Goal: Transaction & Acquisition: Purchase product/service

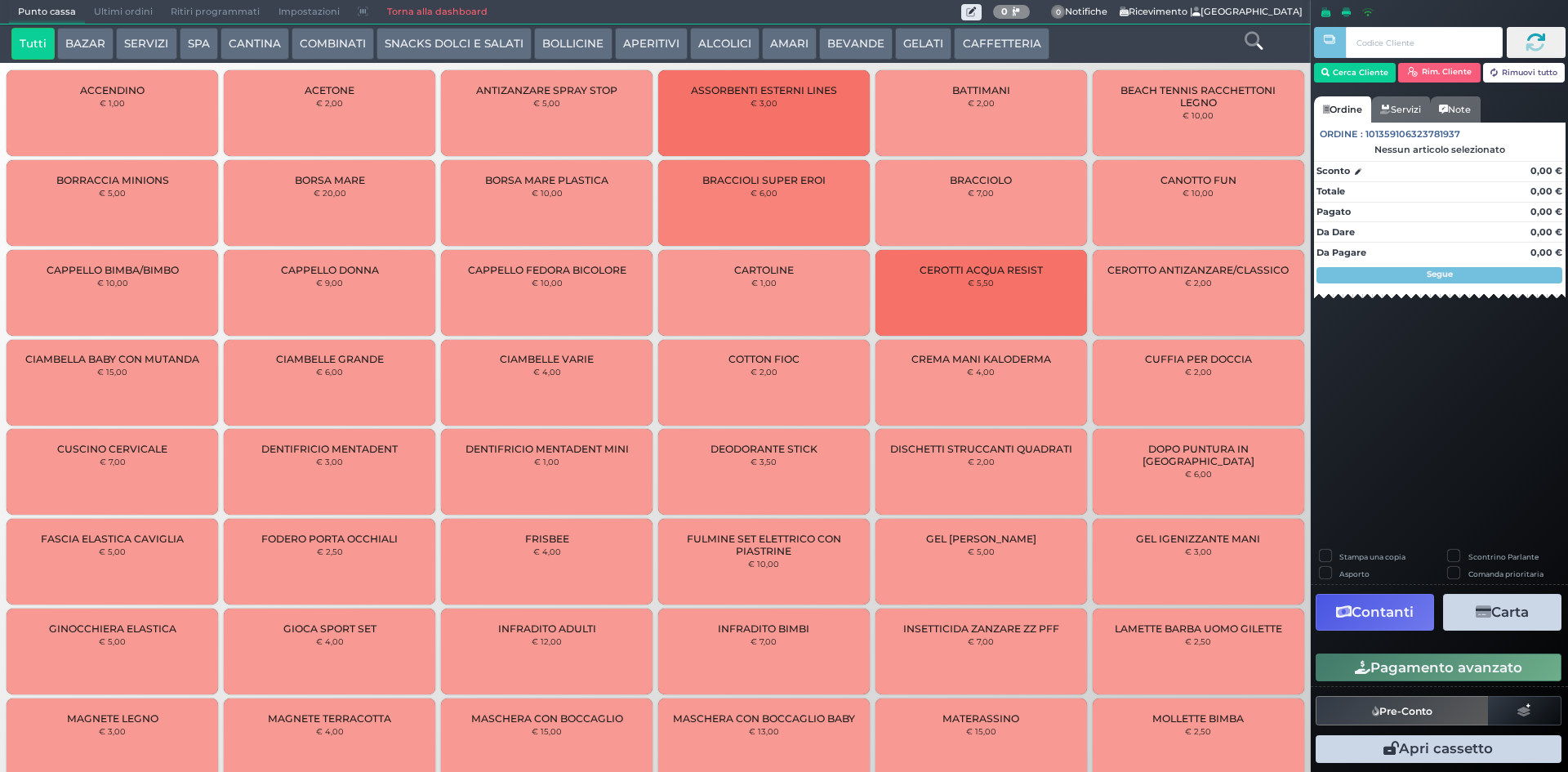
click at [833, 39] on button "BEVANDE" at bounding box center [856, 44] width 74 height 32
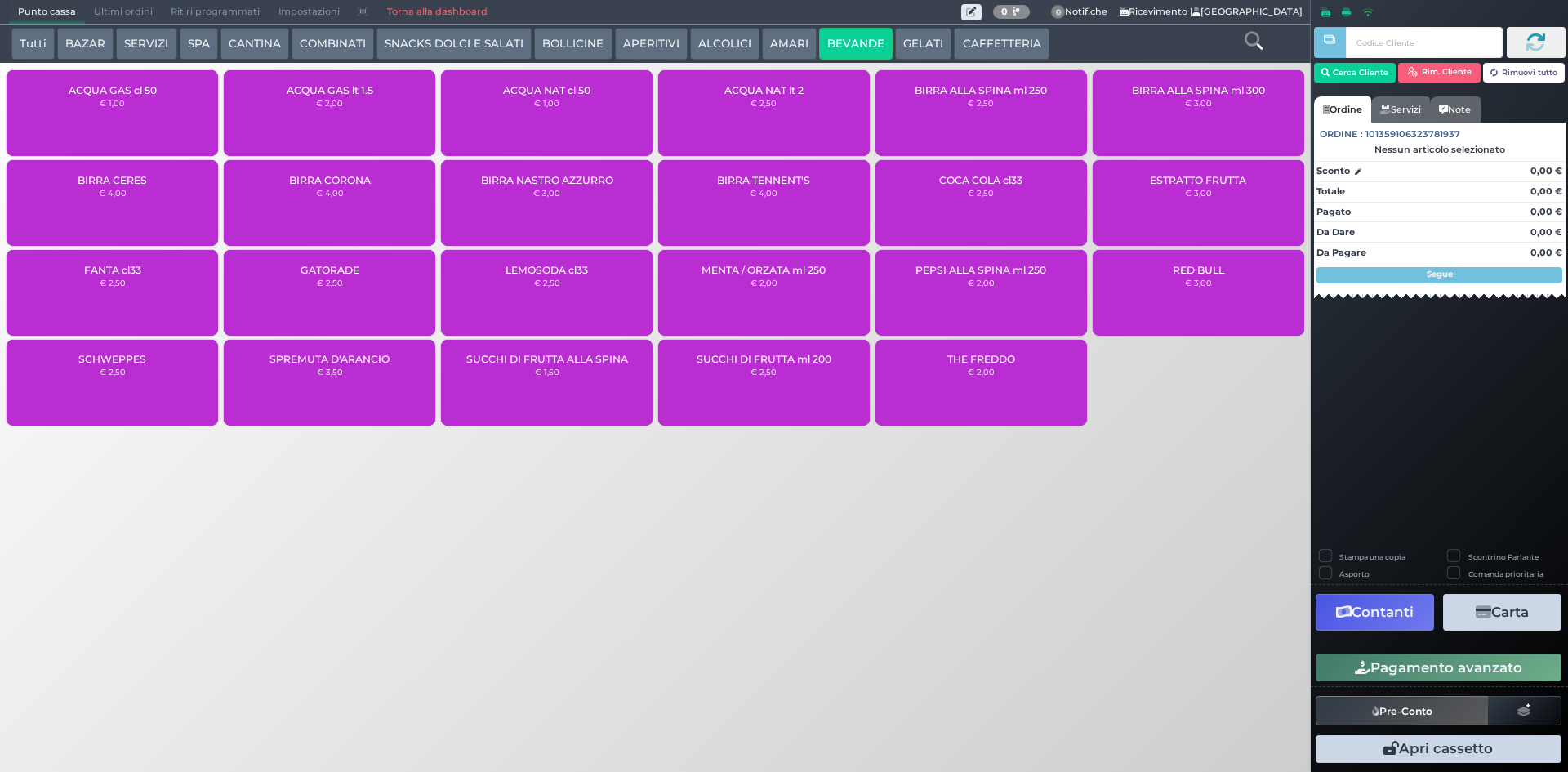
click at [755, 110] on div "ACQUA NAT lt 2 € 2,50" at bounding box center [764, 112] width 211 height 85
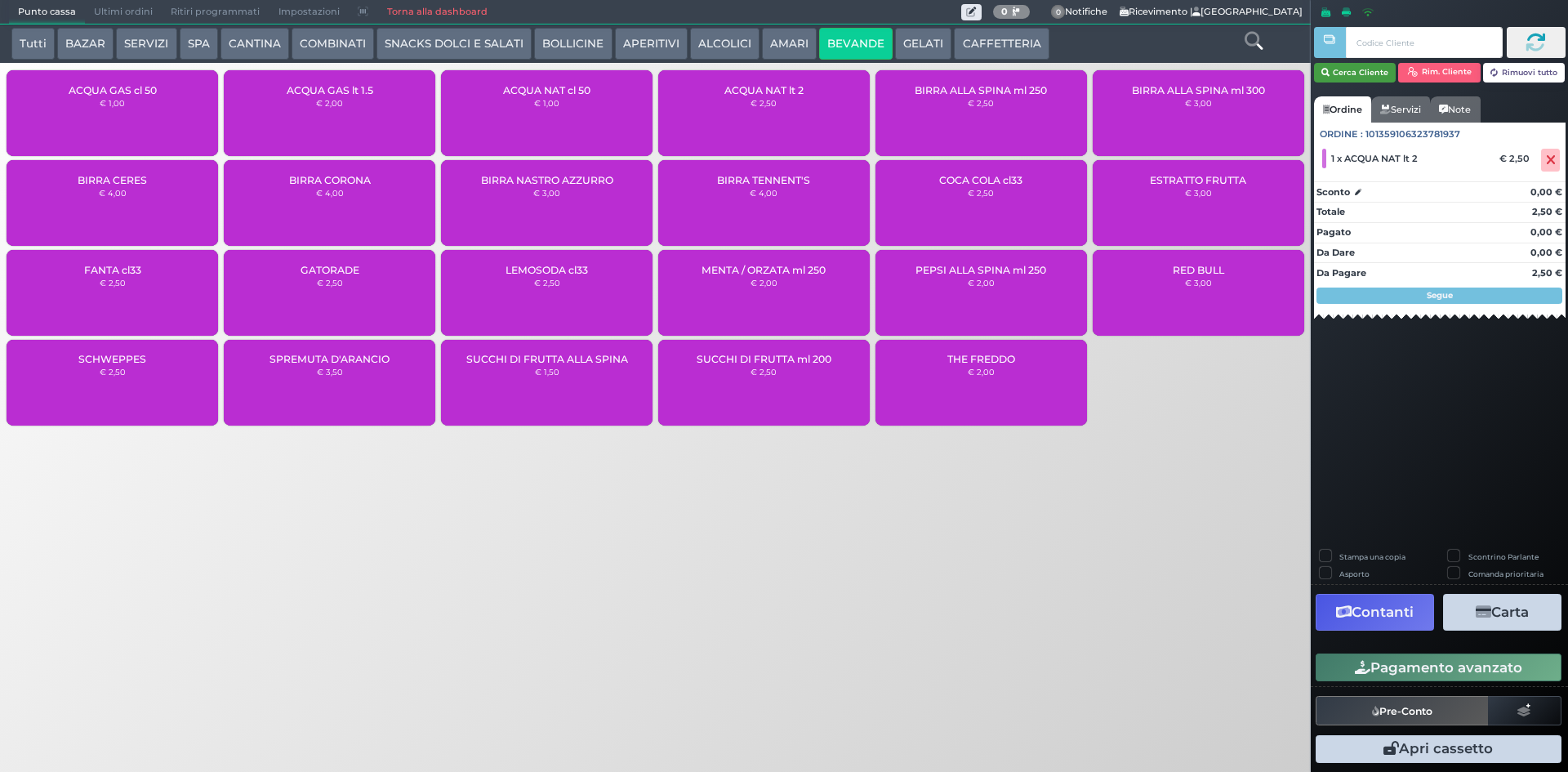
click at [1367, 76] on button "Cerca Cliente" at bounding box center [1356, 73] width 83 height 20
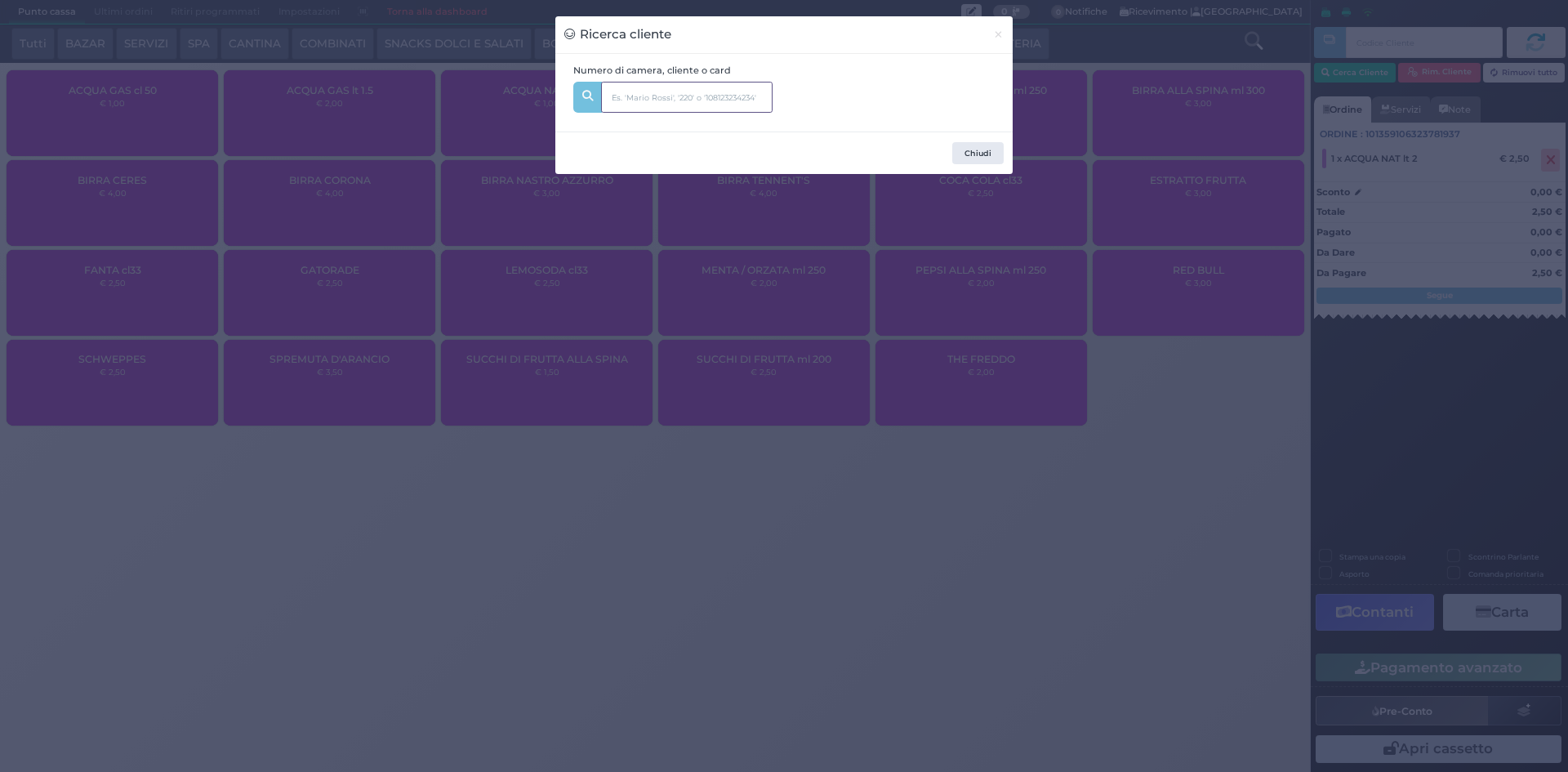
click at [718, 94] on input "text" at bounding box center [686, 97] width 172 height 31
type input "320"
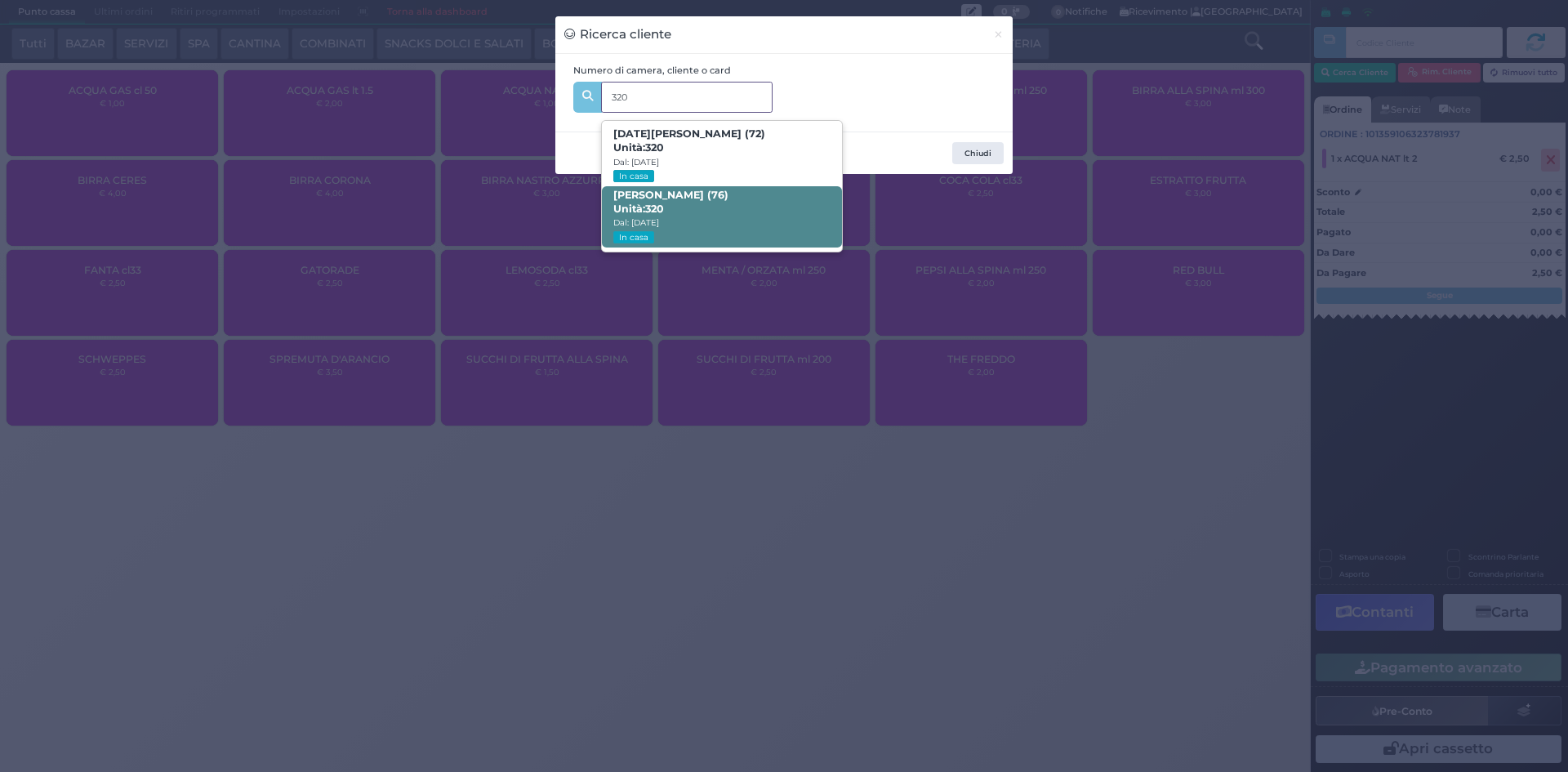
click at [763, 204] on span "[PERSON_NAME] (76) Unità: 320 Dal: [DATE] In casa" at bounding box center [721, 217] width 239 height 61
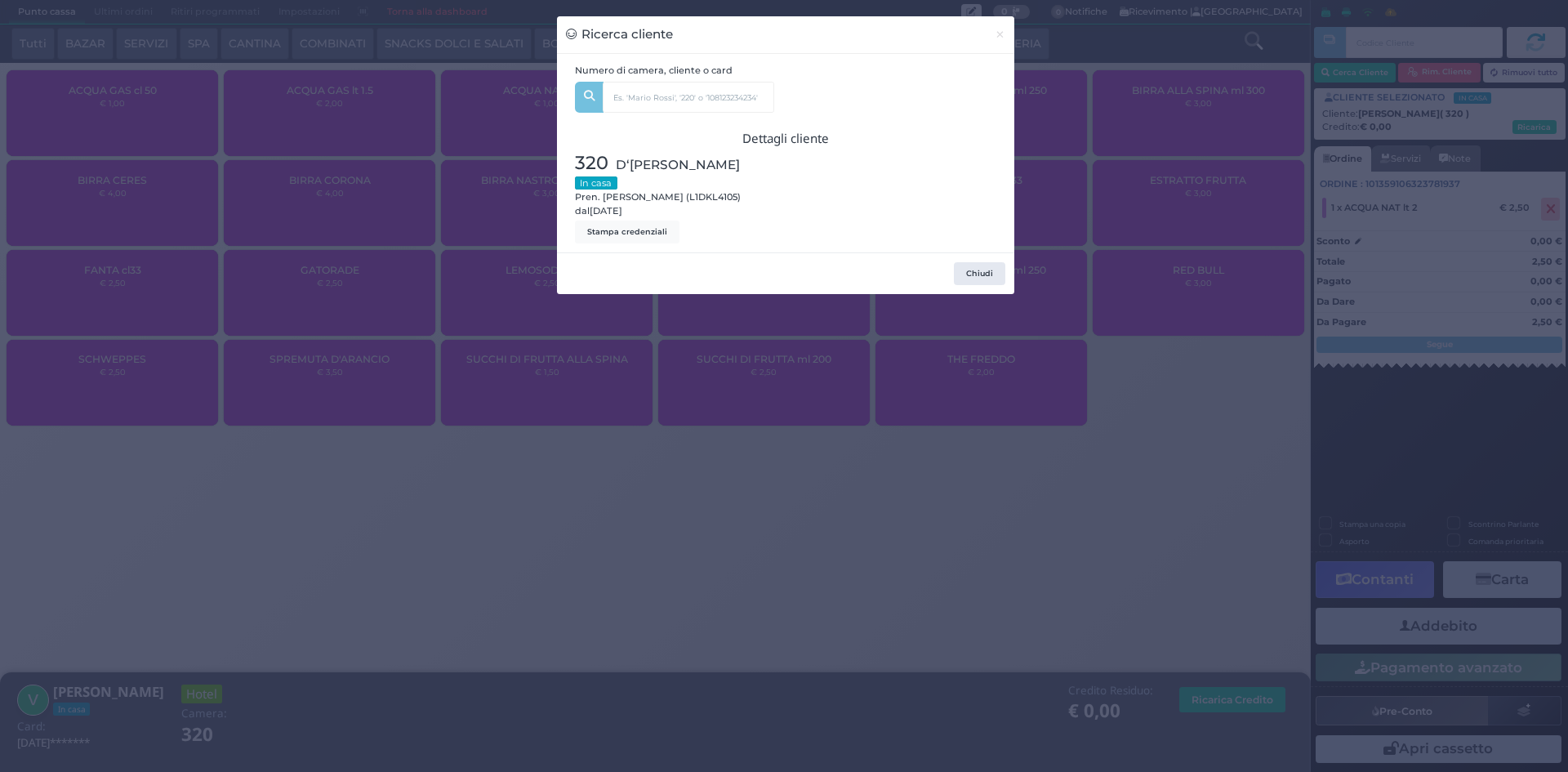
click at [1123, 288] on div "Ricerca cliente × Numero di camera, cliente o card 320 [DATE][PERSON_NAME] (72)…" at bounding box center [784, 386] width 1568 height 772
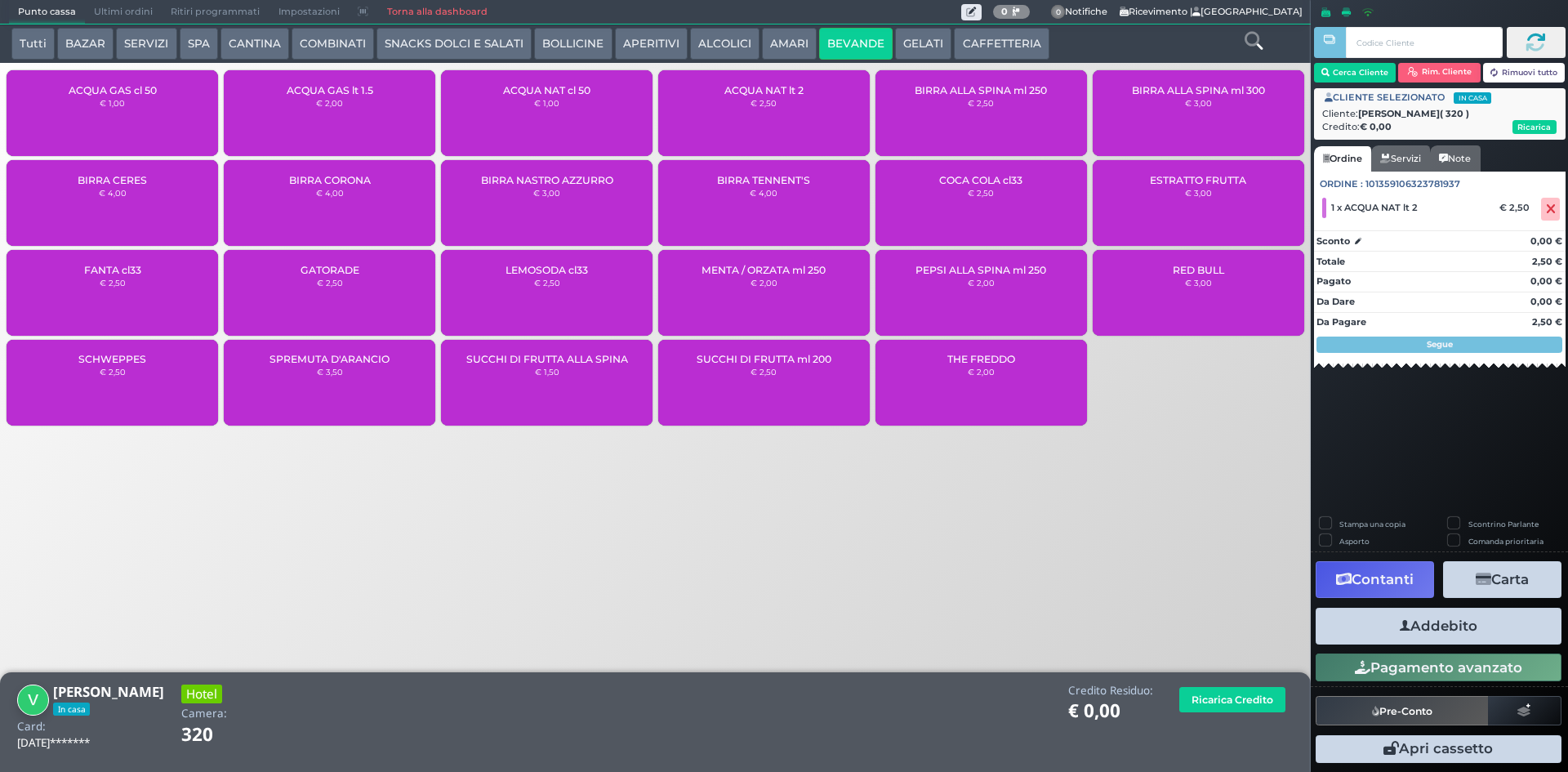
click at [1375, 630] on button "Addebito" at bounding box center [1438, 625] width 246 height 37
